Goal: Communication & Community: Answer question/provide support

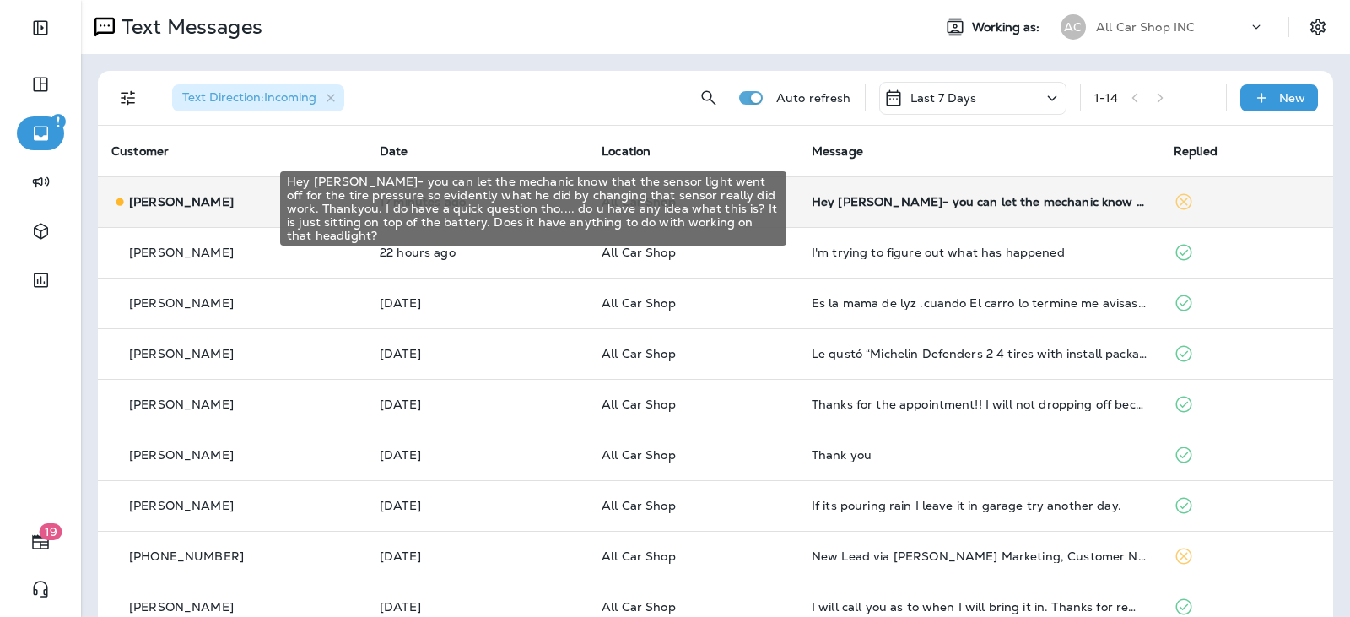
click at [983, 202] on div "Hey [PERSON_NAME]- you can let the mechanic know that the sensor light went off…" at bounding box center [979, 201] width 335 height 13
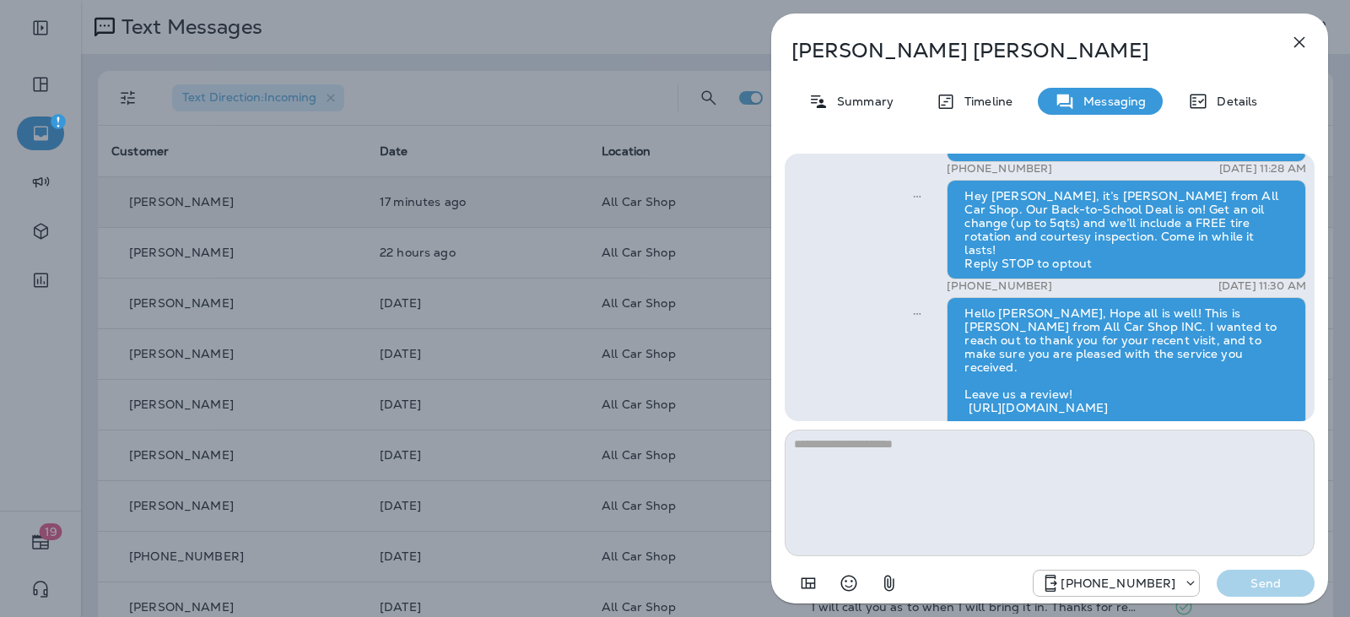
scroll to position [-252, 0]
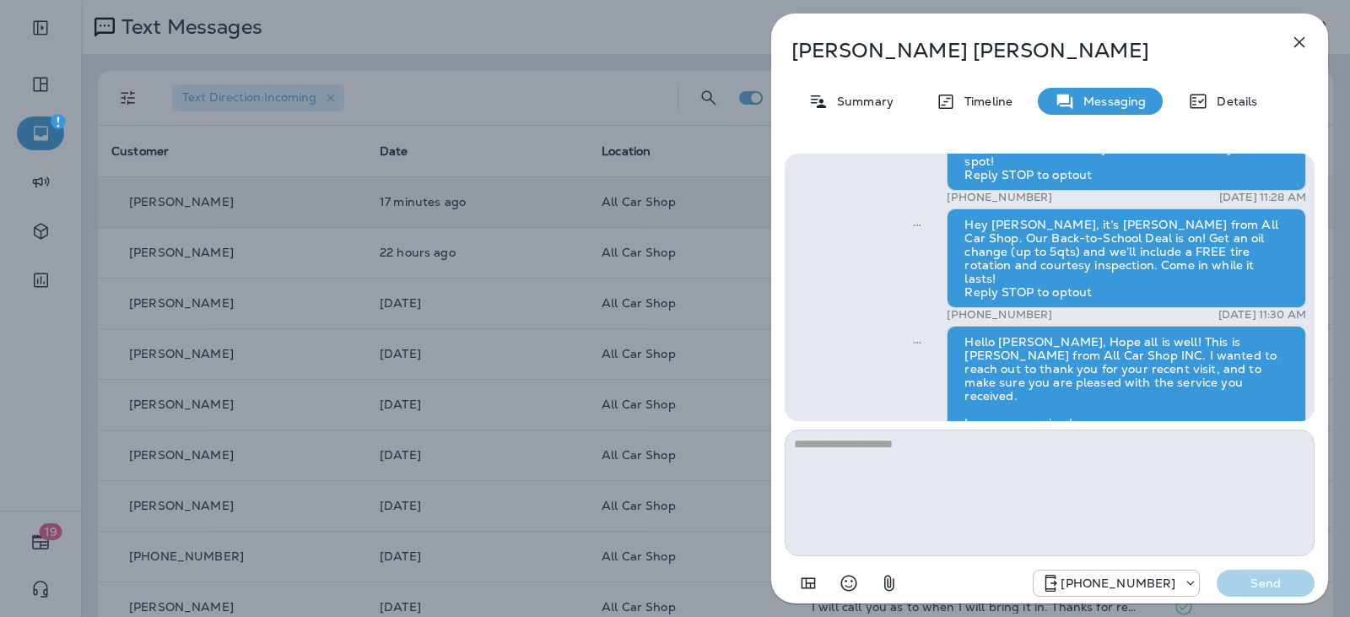
click at [824, 521] on img at bounding box center [817, 527] width 13 height 13
drag, startPoint x: 942, startPoint y: 52, endPoint x: 790, endPoint y: 50, distance: 151.9
click at [790, 50] on div "[PERSON_NAME]" at bounding box center [1021, 51] width 501 height 24
copy p "[PERSON_NAME]"
click at [824, 521] on img at bounding box center [817, 527] width 13 height 13
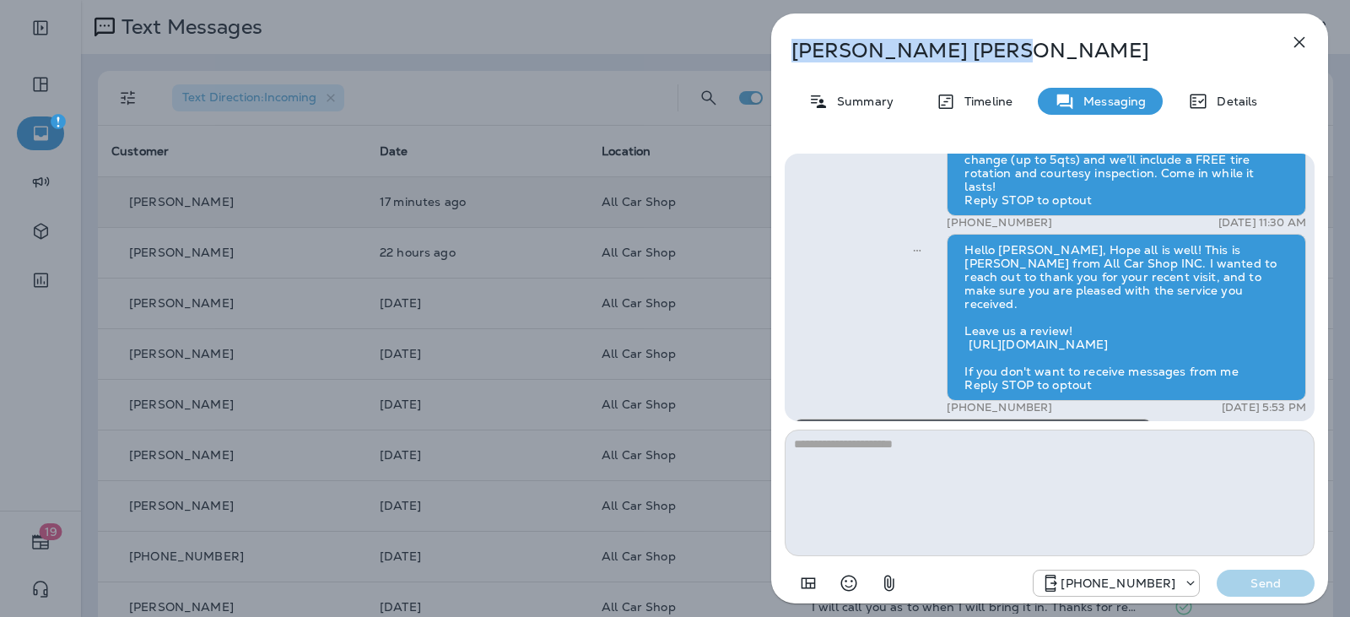
scroll to position [-168, 0]
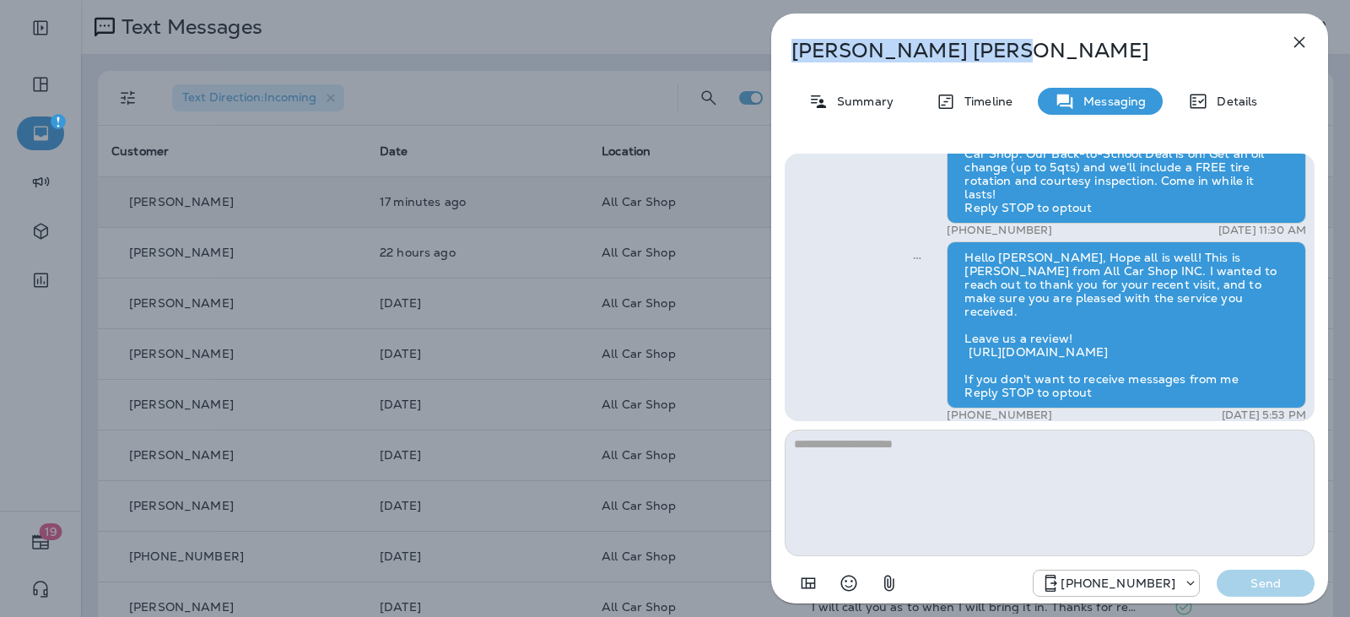
click at [824, 437] on img at bounding box center [817, 443] width 13 height 13
click at [1292, 46] on icon "button" at bounding box center [1299, 42] width 20 height 20
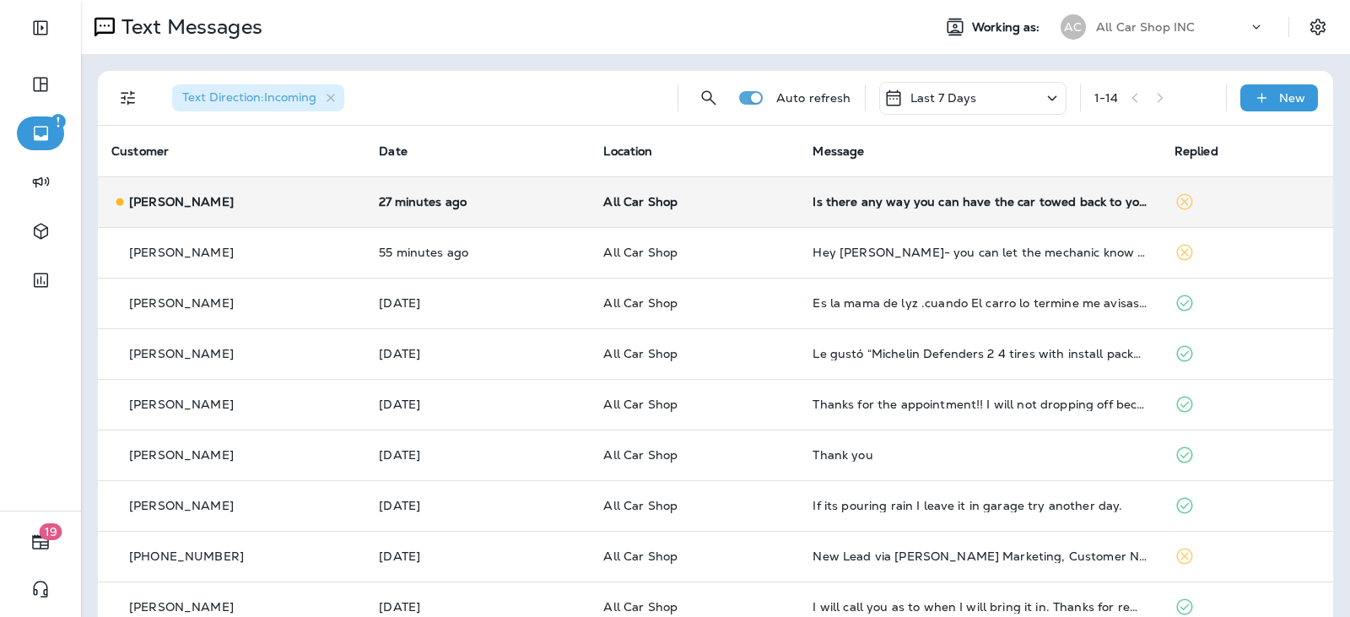
click at [749, 218] on td "All Car Shop" at bounding box center [694, 201] width 209 height 51
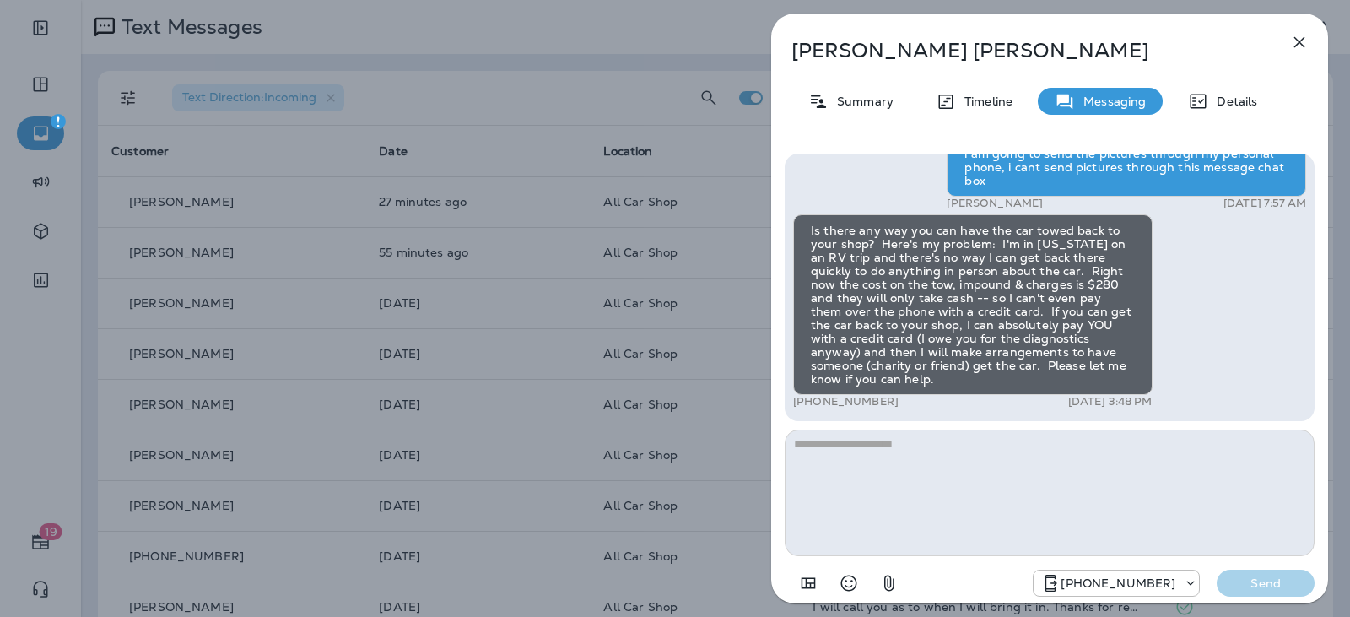
click at [928, 440] on textarea at bounding box center [1050, 492] width 530 height 127
click at [930, 442] on textarea at bounding box center [1050, 492] width 530 height 127
type textarea "**********"
click at [1265, 581] on p "Send" at bounding box center [1265, 582] width 71 height 15
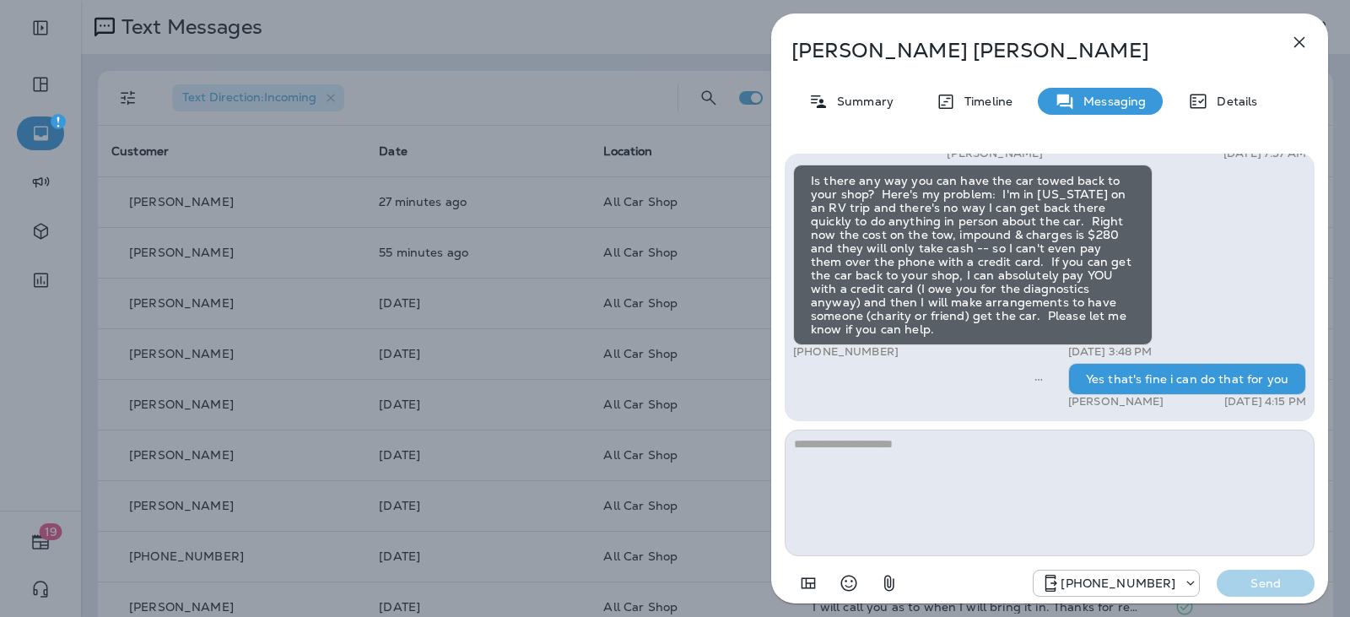
click at [1300, 40] on icon "button" at bounding box center [1299, 42] width 20 height 20
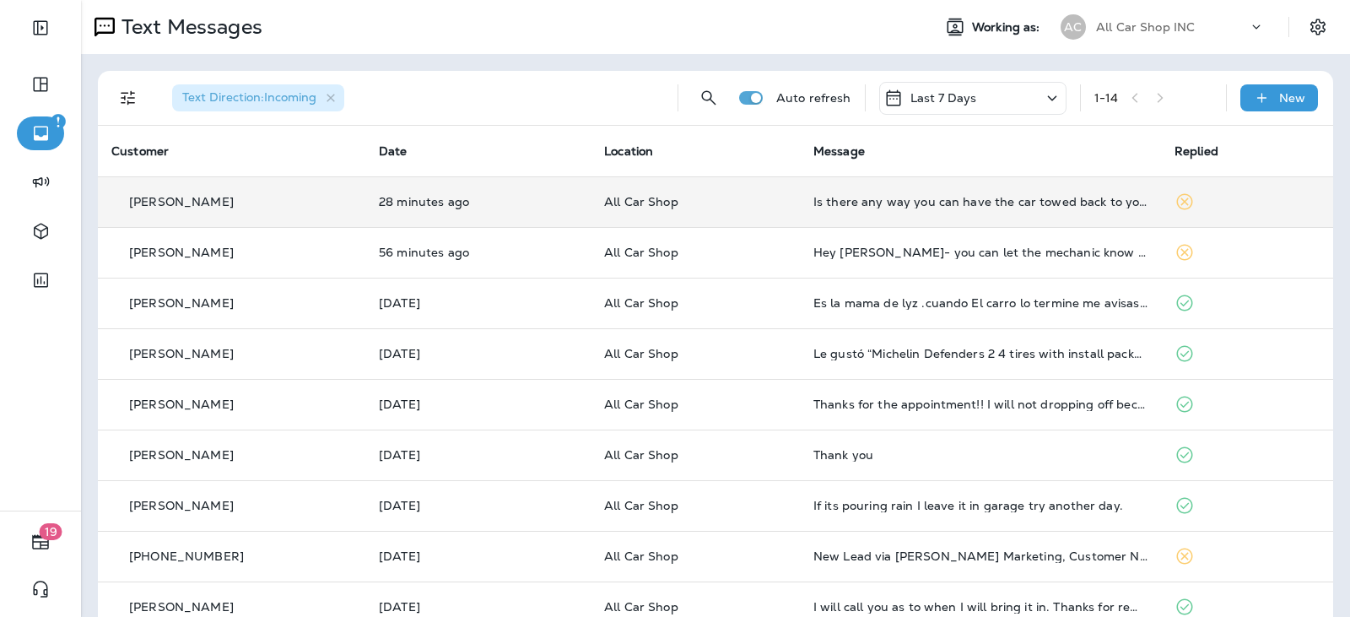
click at [717, 204] on p "All Car Shop" at bounding box center [695, 201] width 182 height 13
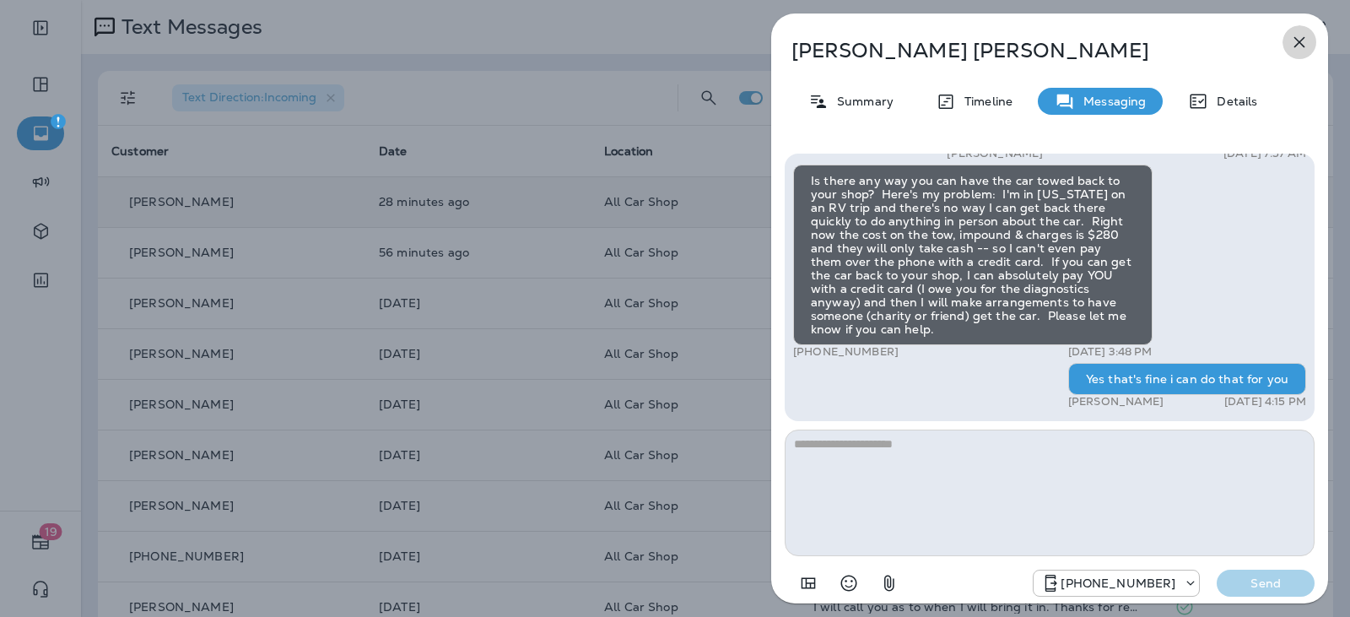
click at [1307, 36] on icon "button" at bounding box center [1299, 42] width 20 height 20
